Goal: Transaction & Acquisition: Download file/media

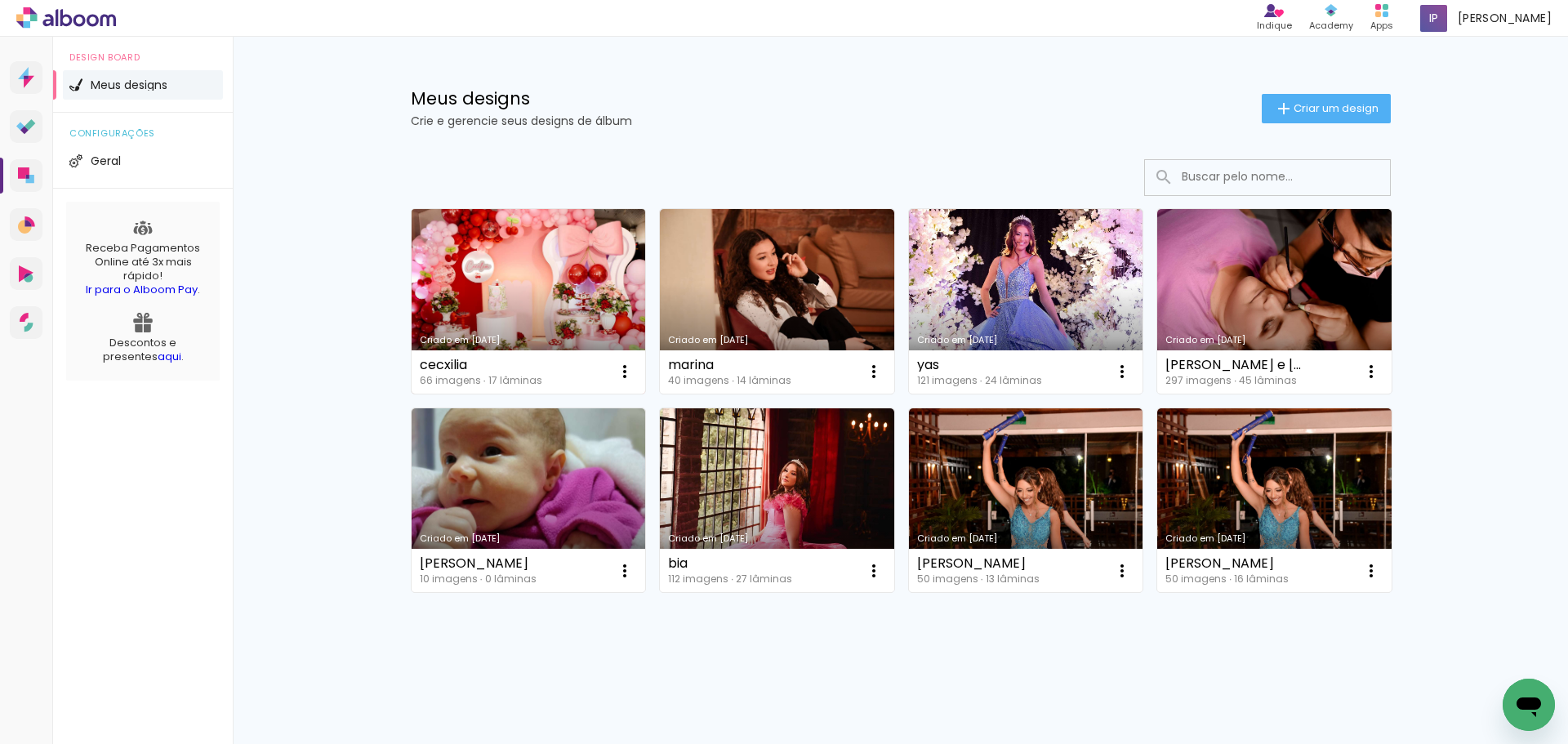
click at [526, 279] on link "Criado em [DATE]" at bounding box center [528, 301] width 234 height 185
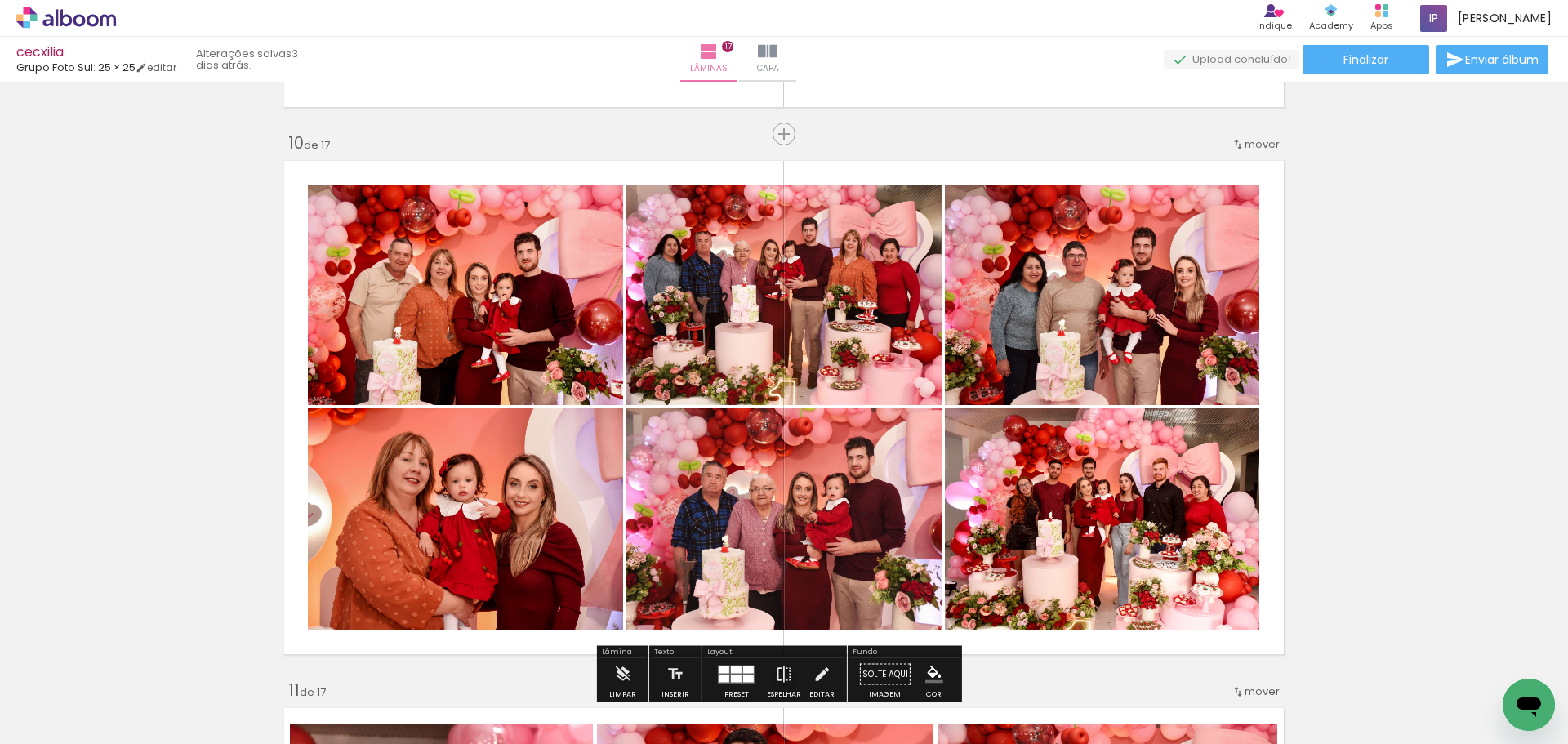
scroll to position [4983, 0]
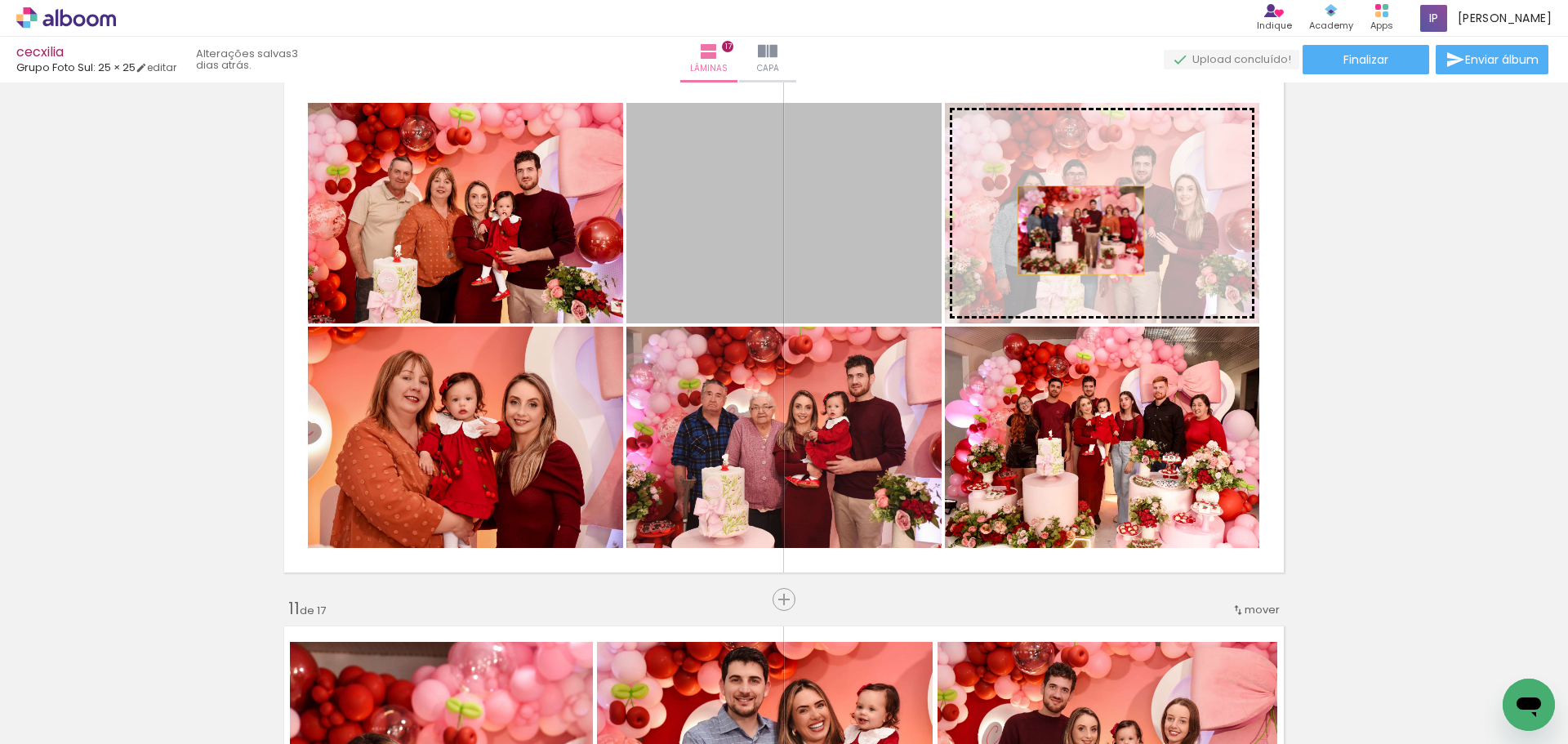
drag, startPoint x: 844, startPoint y: 248, endPoint x: 1074, endPoint y: 230, distance: 230.7
click at [0, 0] on slot at bounding box center [0, 0] width 0 height 0
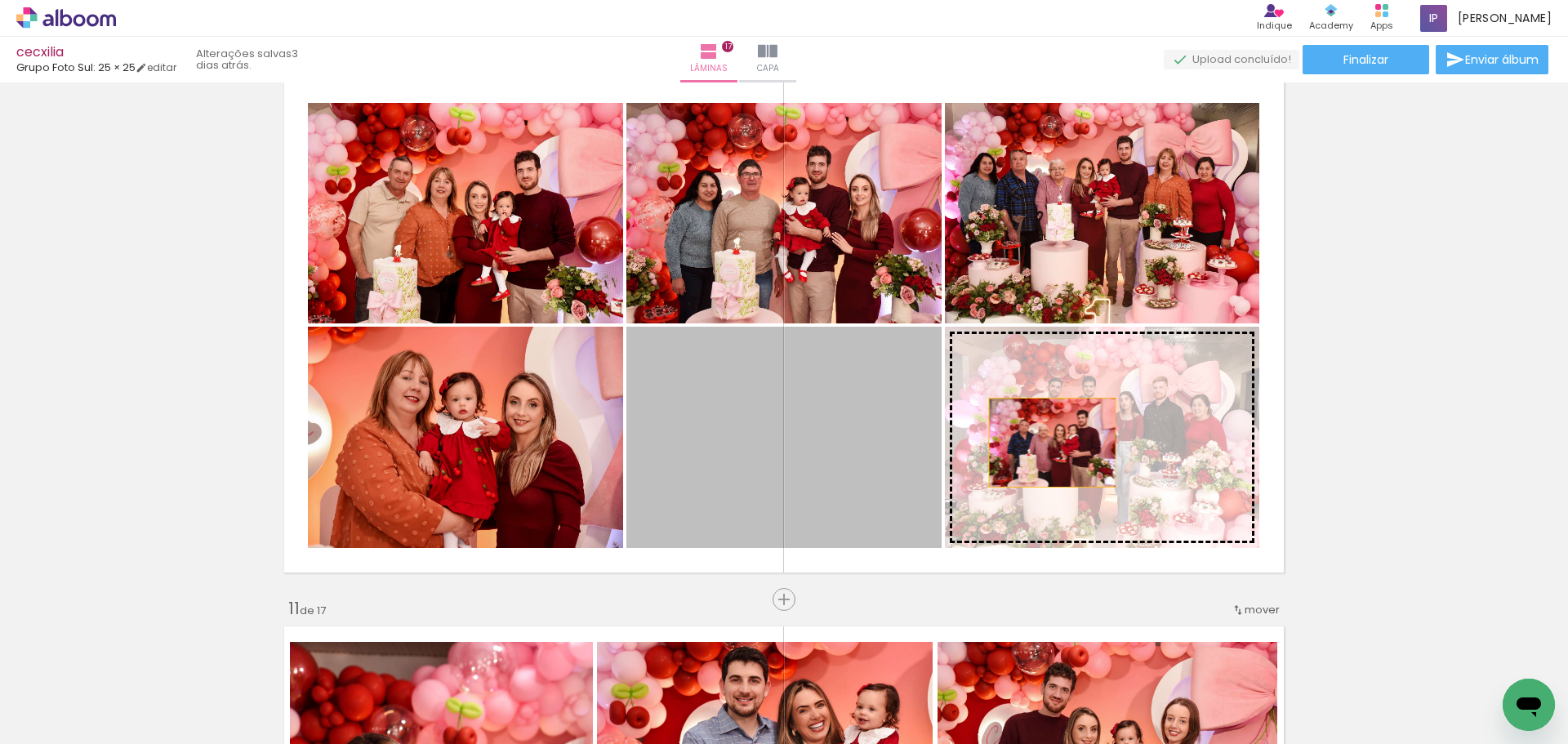
drag, startPoint x: 865, startPoint y: 477, endPoint x: 1052, endPoint y: 443, distance: 190.1
click at [0, 0] on slot at bounding box center [0, 0] width 0 height 0
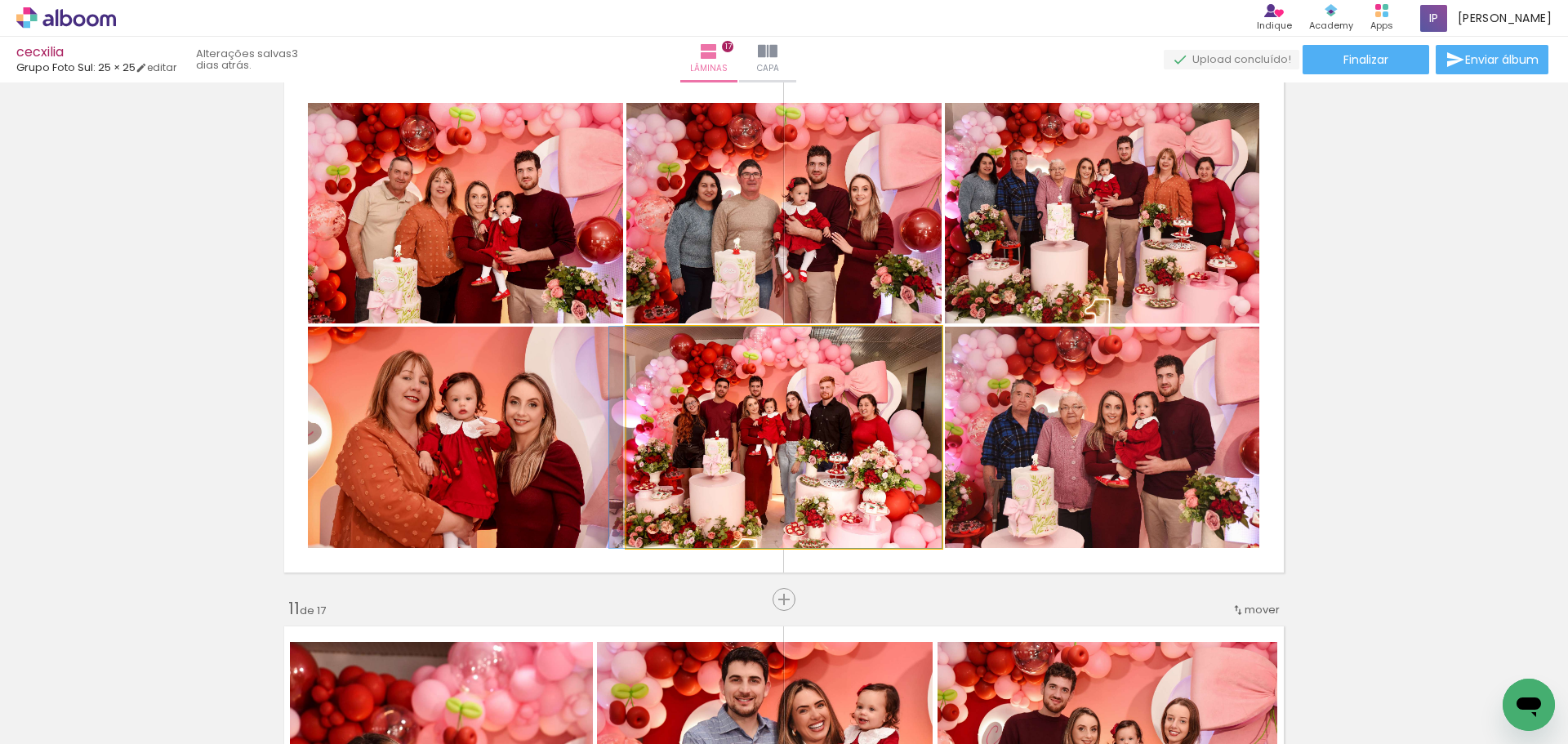
drag, startPoint x: 881, startPoint y: 419, endPoint x: 873, endPoint y: 417, distance: 8.2
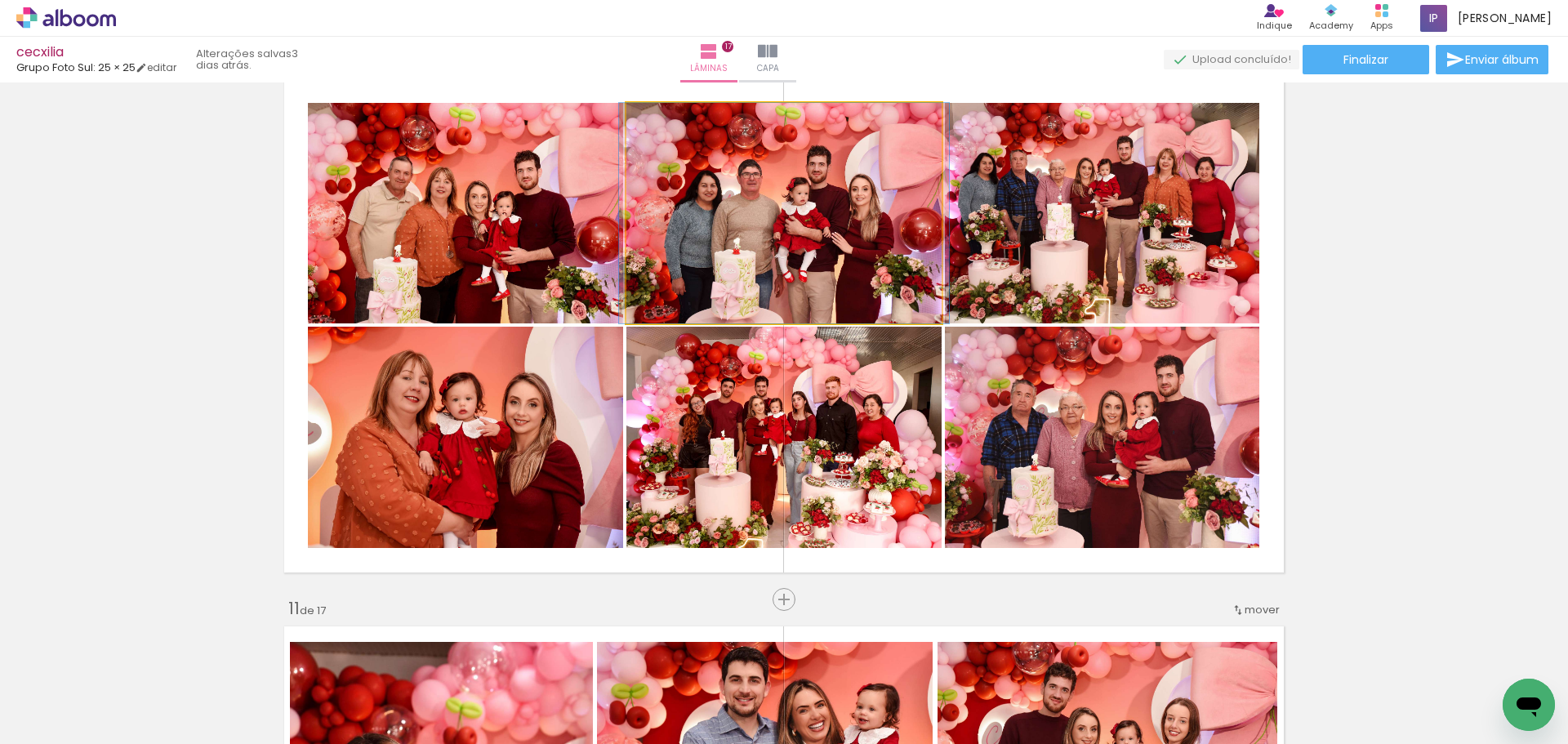
click at [868, 251] on quentale-photo at bounding box center [784, 214] width 315 height 220
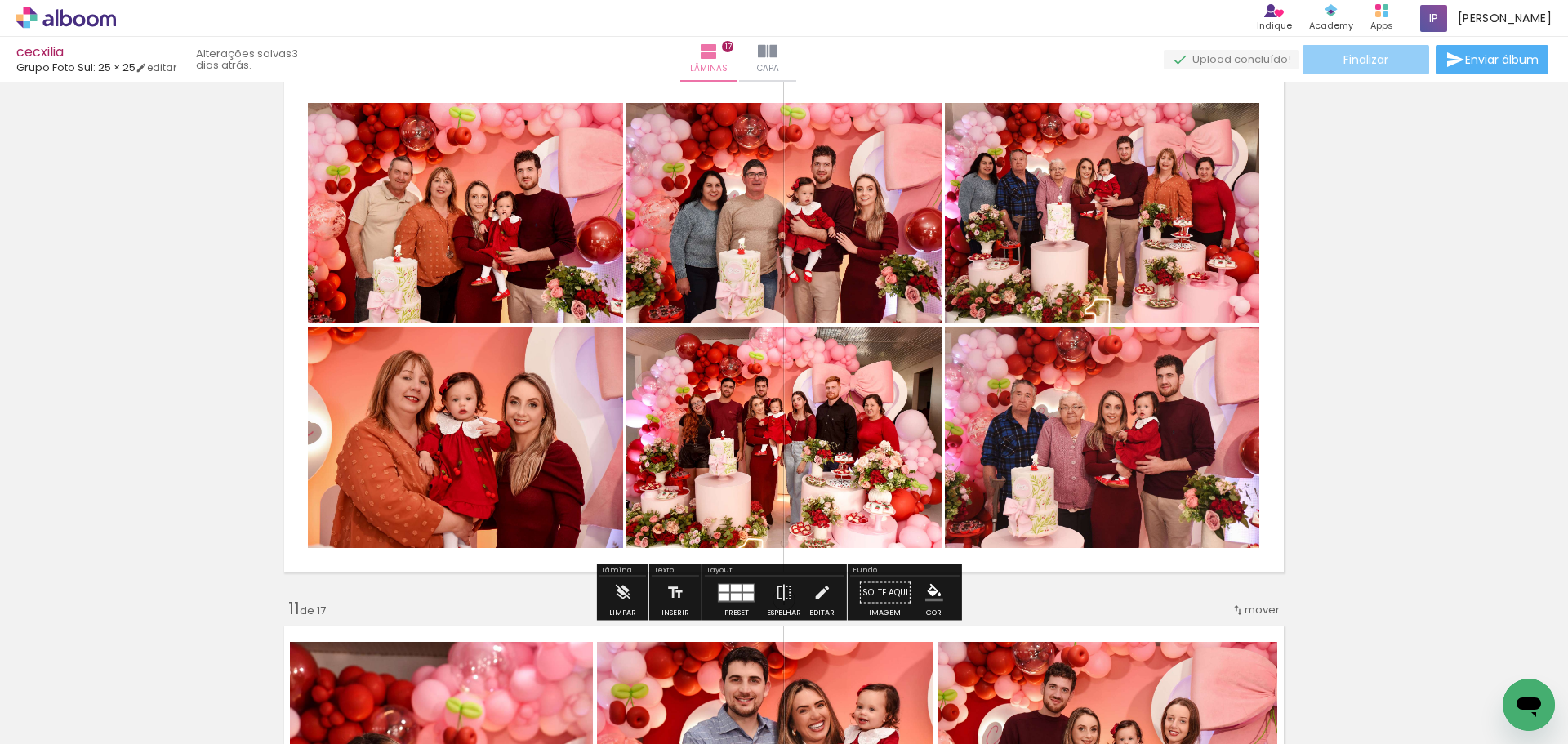
click at [1392, 56] on paper-button "Finalizar" at bounding box center [1365, 60] width 127 height 30
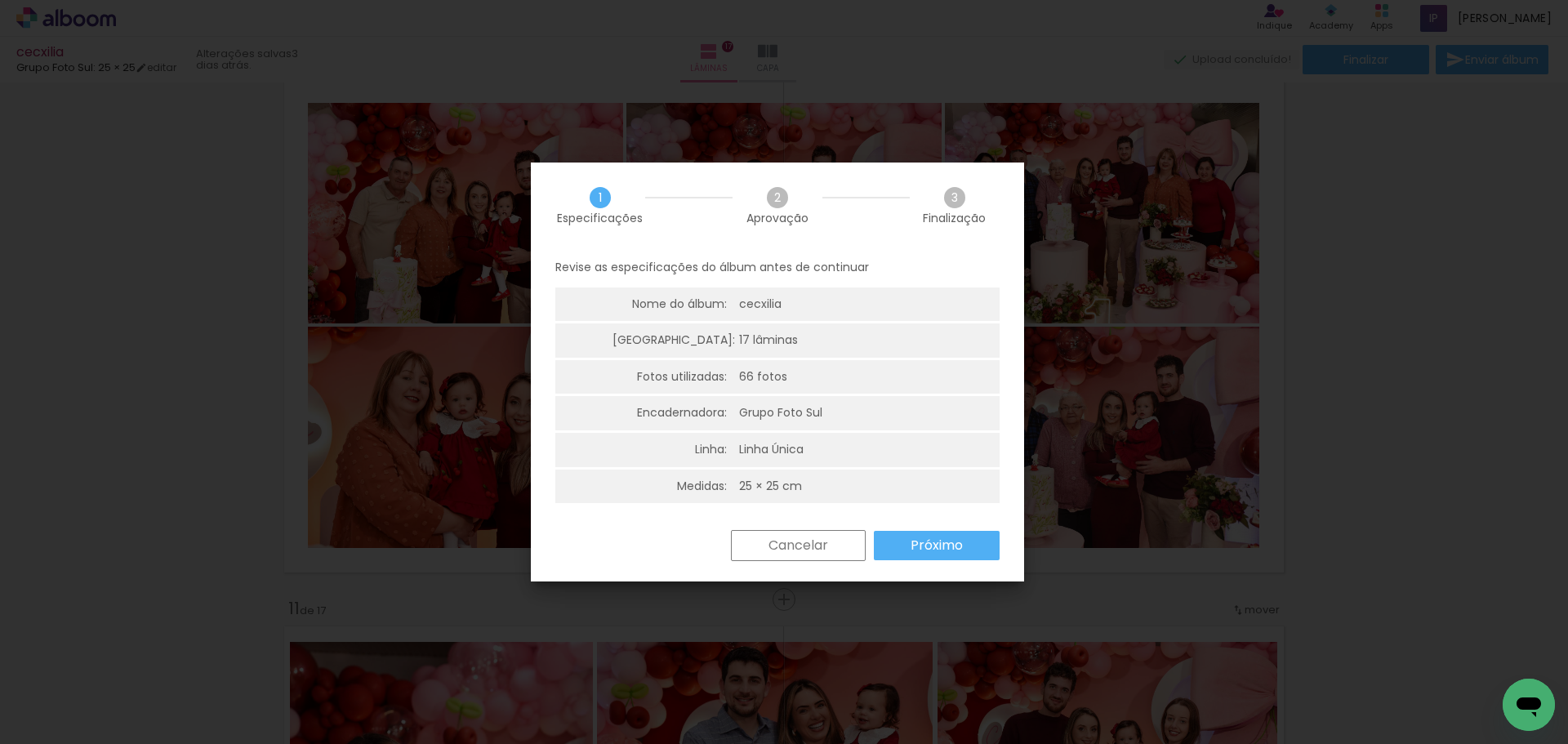
click at [1362, 492] on iron-overlay-backdrop at bounding box center [784, 372] width 1568 height 744
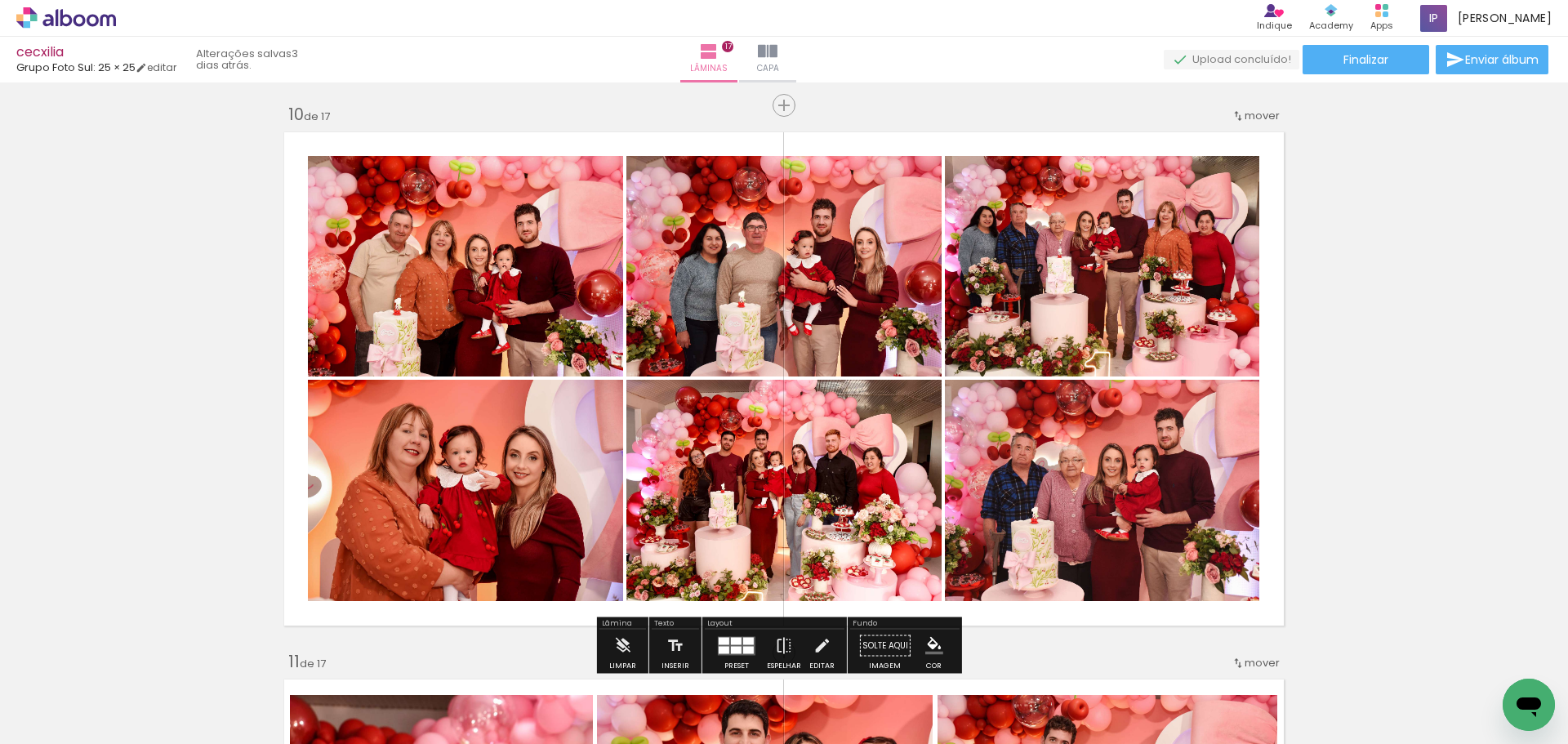
scroll to position [4901, 0]
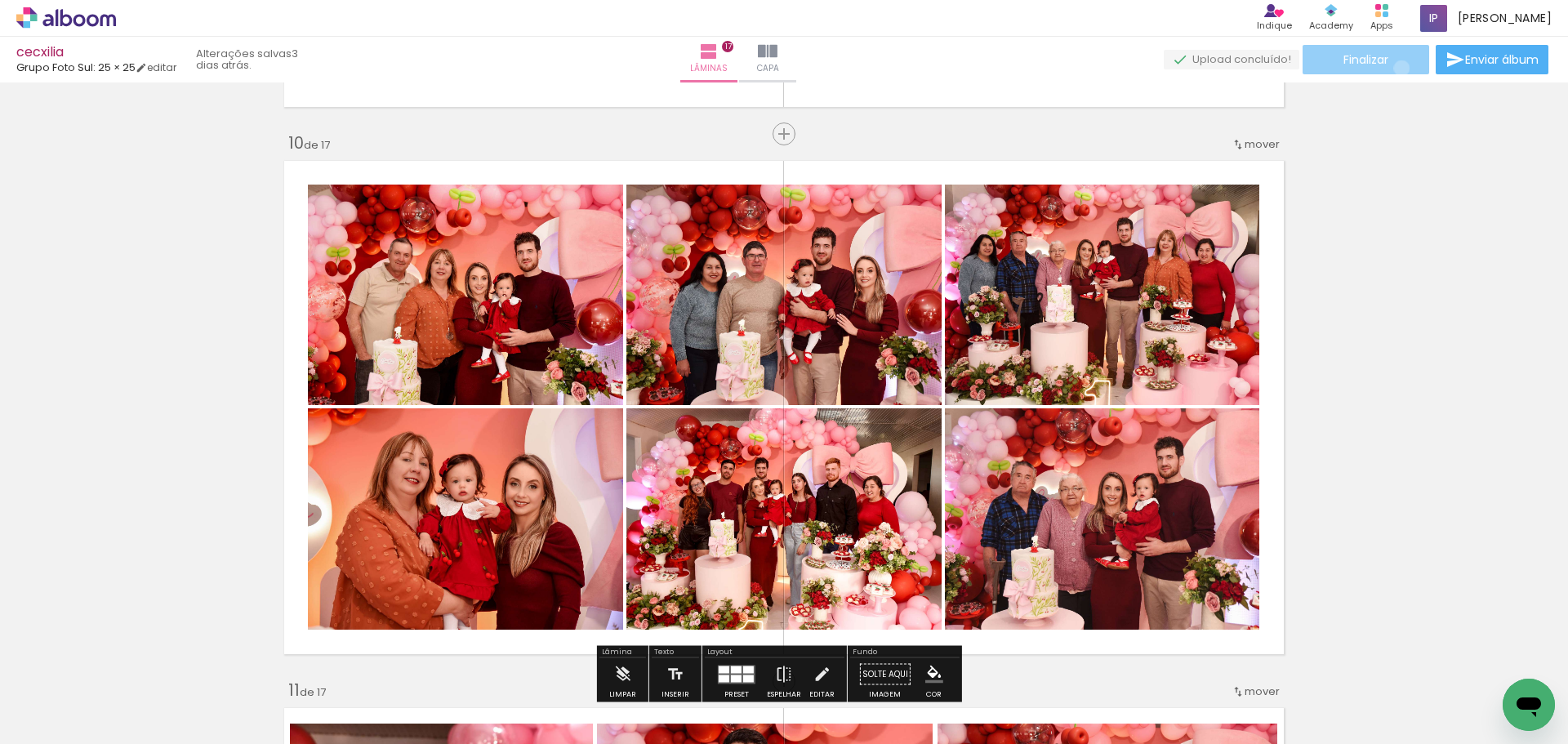
click at [1396, 68] on paper-button "Finalizar" at bounding box center [1365, 60] width 127 height 30
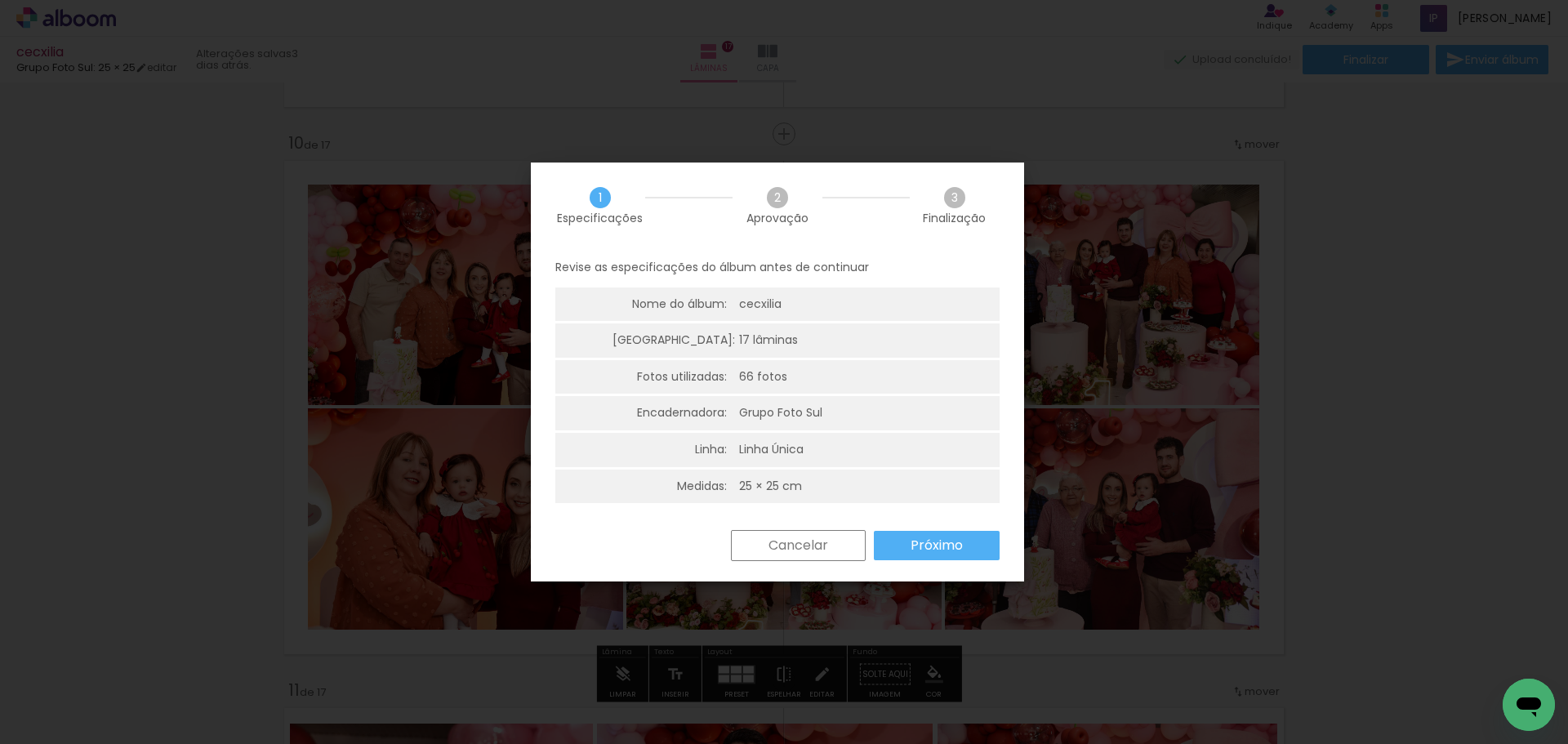
click at [0, 0] on slot "Próximo" at bounding box center [0, 0] width 0 height 0
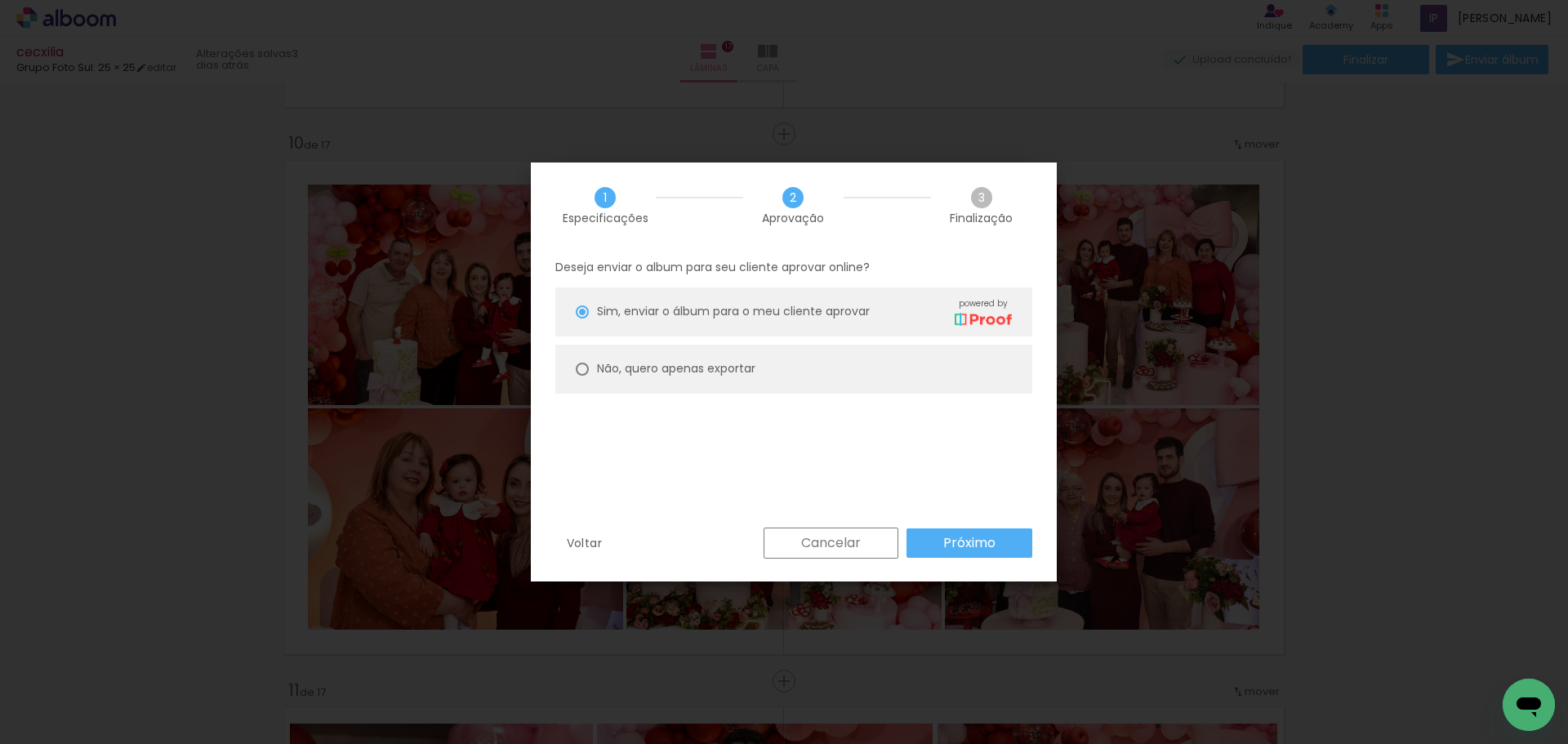
click at [0, 0] on paper-radio-button "Não, quero apenas exportar" at bounding box center [0, 0] width 0 height 0
type paper-radio-button "on"
click at [0, 0] on slot "Próximo" at bounding box center [0, 0] width 0 height 0
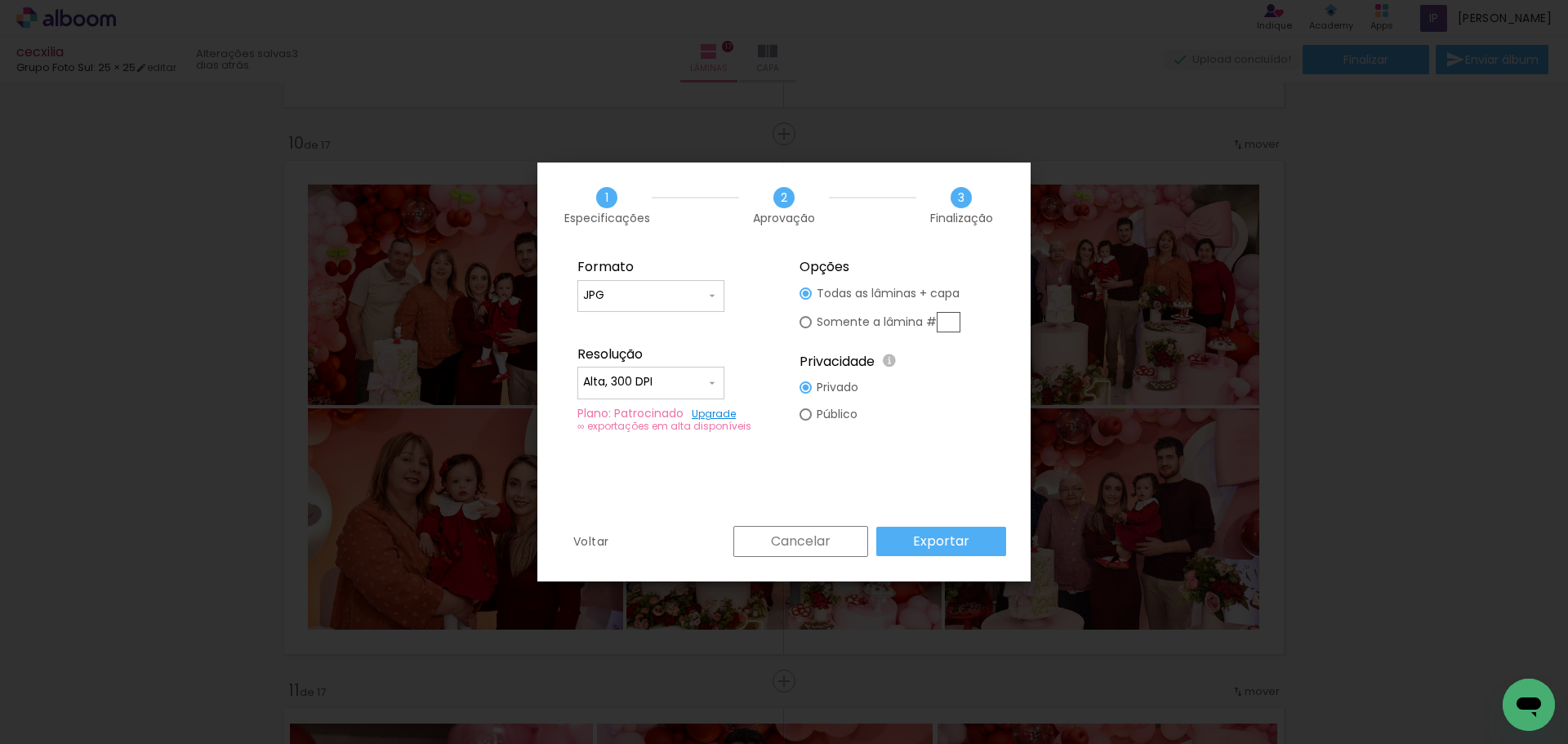
type input "Alta, 300 DPI"
click at [0, 0] on input "text" at bounding box center [0, 0] width 0 height 0
type paper-radio-button "on"
type input "10"
click at [0, 0] on slot "Exportar" at bounding box center [0, 0] width 0 height 0
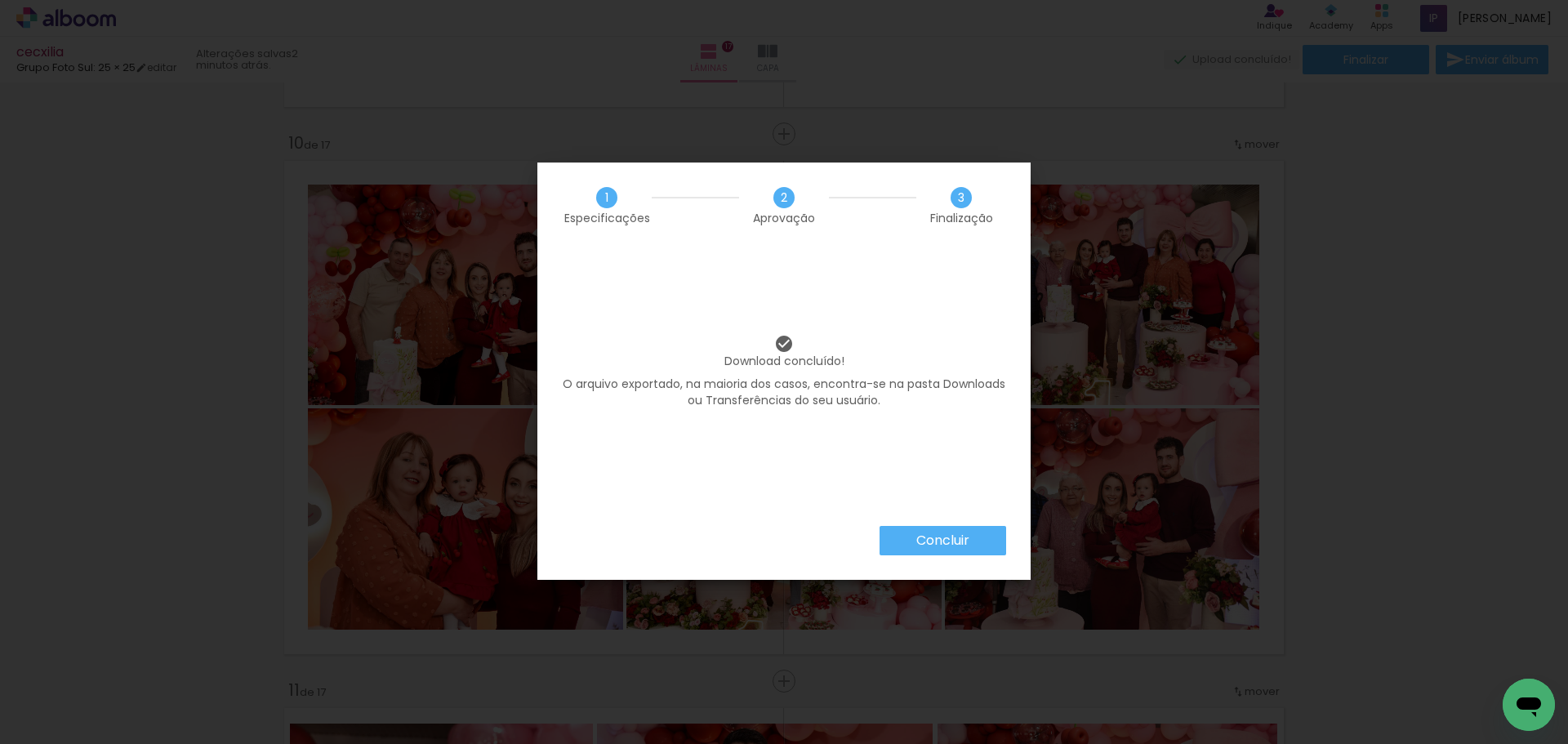
click at [0, 0] on slot "Concluir" at bounding box center [0, 0] width 0 height 0
